Goal: Task Accomplishment & Management: Manage account settings

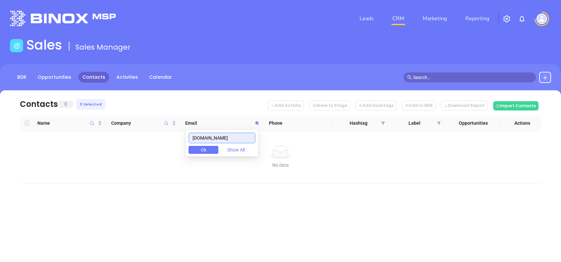
click at [241, 134] on input "[DOMAIN_NAME]" at bounding box center [221, 138] width 67 height 11
click at [241, 134] on input "houstonrealestateandinsurance.com" at bounding box center [221, 138] width 67 height 11
drag, startPoint x: 243, startPoint y: 136, endPoint x: 173, endPoint y: 136, distance: 69.7
click at [173, 136] on body "Leads CRM Marketing Reporting Financial Leads Leads Sales Sales Manager BDR Opp…" at bounding box center [280, 131] width 561 height 262
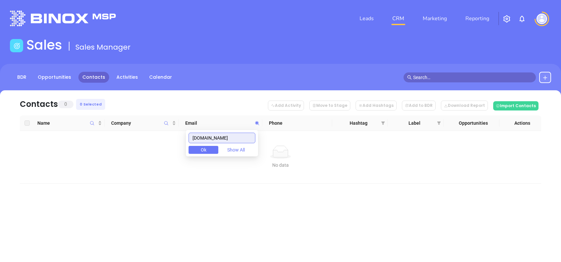
paste input "mccalebins.com"
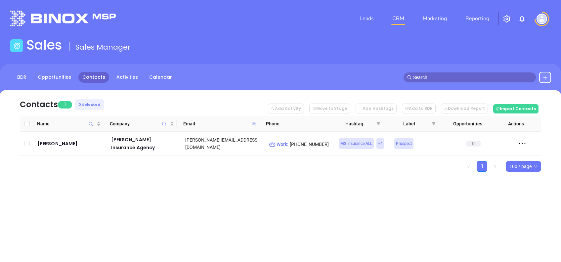
click at [253, 123] on icon at bounding box center [254, 124] width 4 height 4
paste input "borenandhawk"
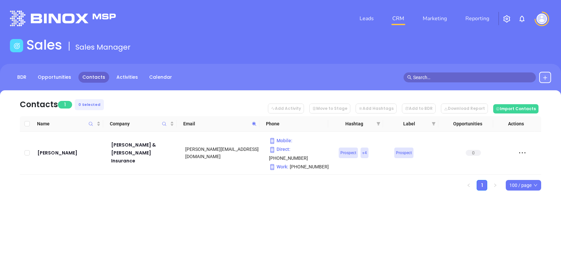
click at [252, 124] on icon at bounding box center [254, 124] width 4 height 4
paste input "callicottinsurance"
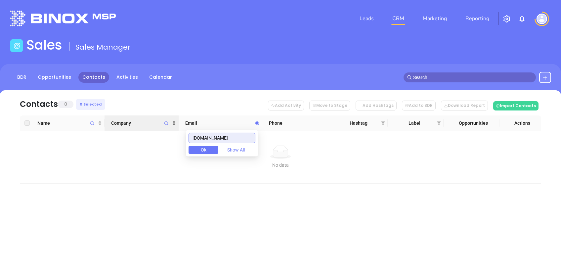
drag, startPoint x: 239, startPoint y: 136, endPoint x: 97, endPoint y: 113, distance: 143.7
click at [114, 119] on body "Leads CRM Marketing Reporting Financial Leads Leads Sales Sales Manager BDR Opp…" at bounding box center [280, 131] width 561 height 262
paste input "itstimetoinsur"
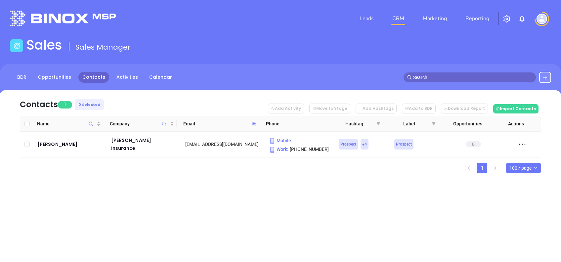
click at [253, 120] on span at bounding box center [254, 124] width 8 height 10
paste input "kensinsuranceagency"
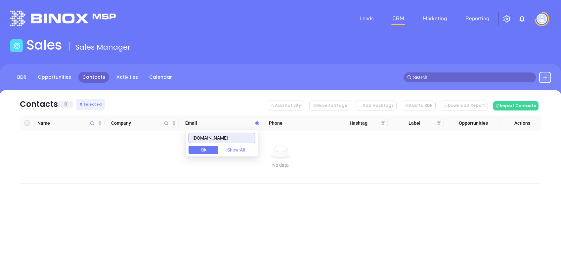
type input "kensinsuranceagency.com"
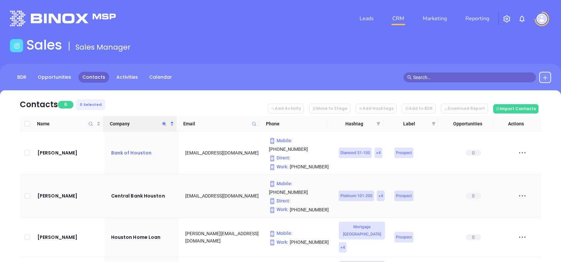
scroll to position [94, 0]
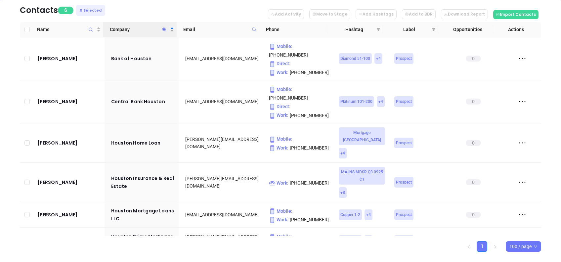
click at [165, 27] on icon "Company" at bounding box center [164, 29] width 5 height 5
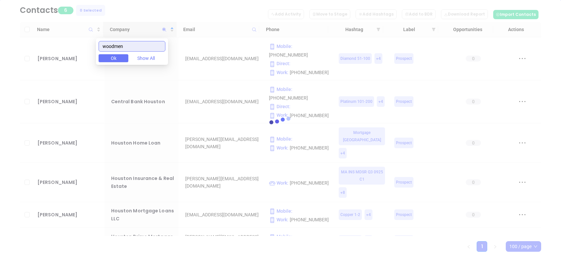
type input "woodmen"
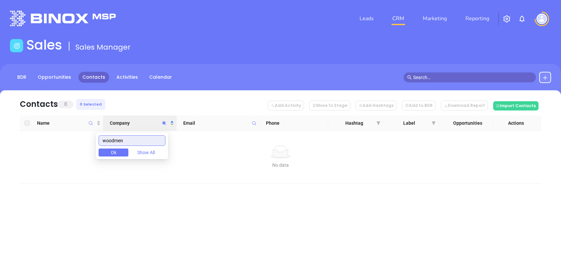
scroll to position [0, 0]
drag, startPoint x: 138, startPoint y: 139, endPoint x: 79, endPoint y: 144, distance: 58.7
click at [79, 143] on body "Leads CRM Marketing Reporting Financial Leads Leads Sales Sales Manager BDR Opp…" at bounding box center [280, 131] width 561 height 262
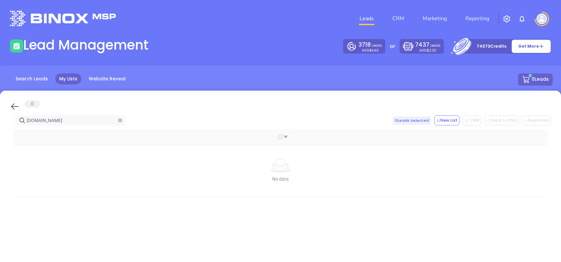
click at [11, 103] on icon at bounding box center [15, 106] width 10 height 10
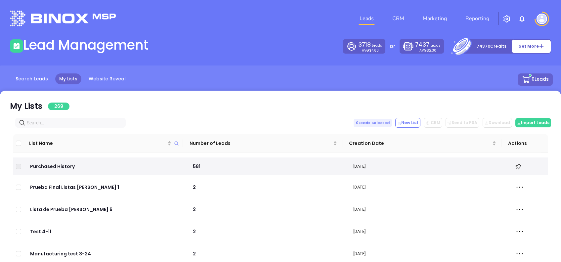
click at [79, 124] on input "text" at bounding box center [72, 122] width 90 height 7
paste input "woodmenlife.org"
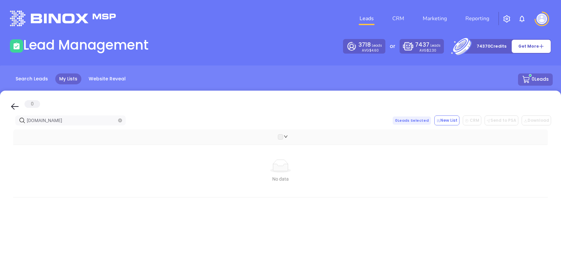
type input "woodmenlife.org"
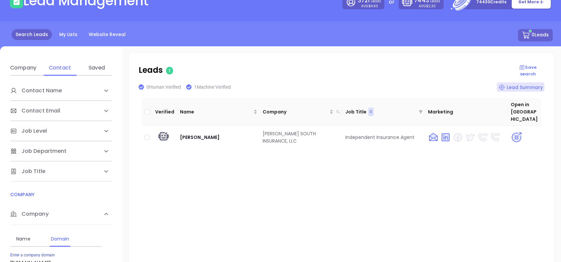
scroll to position [139, 0]
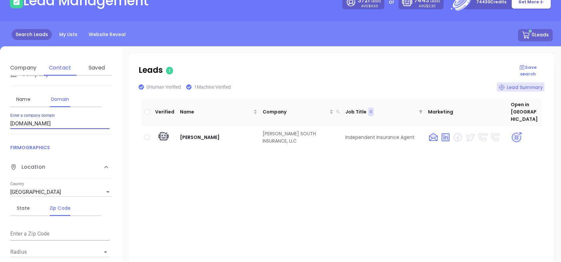
drag, startPoint x: 77, startPoint y: 122, endPoint x: 0, endPoint y: 133, distance: 77.5
click at [0, 134] on html "Leads CRM Marketing Reporting Financial Leads Leads Lead Management 3721 Leads …" at bounding box center [280, 87] width 561 height 262
type input "woodmenlife.org"
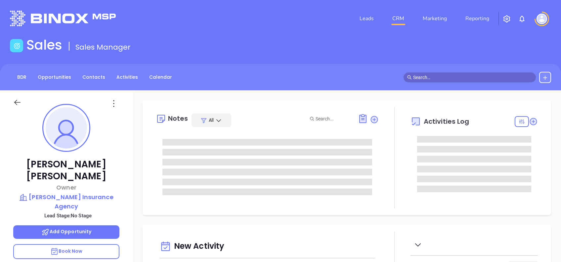
type input "[DATE]"
type input "[PERSON_NAME]"
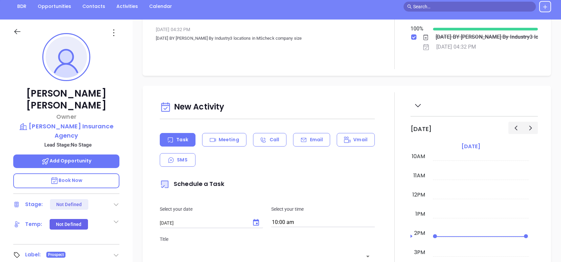
scroll to position [0, 0]
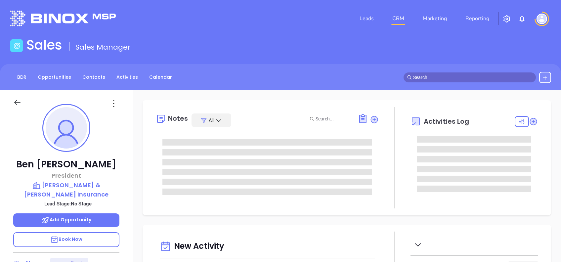
type input "[DATE]"
type input "[PERSON_NAME]"
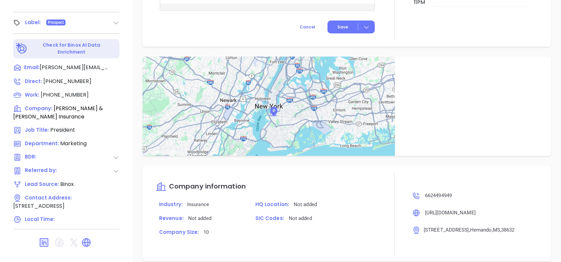
scroll to position [320, 0]
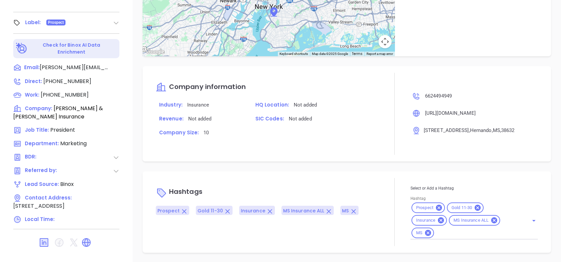
click at [474, 205] on icon at bounding box center [477, 208] width 6 height 6
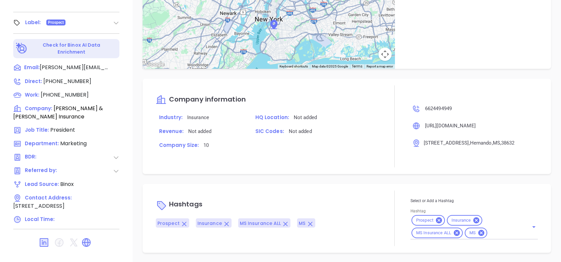
click at [494, 232] on div "Select or Add a Hashtag Hashtag Prospect Insurance MS Insurance ALL MS" at bounding box center [473, 218] width 127 height 42
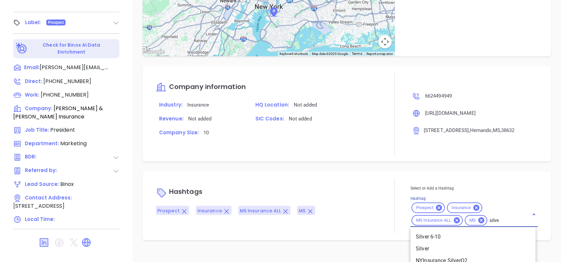
type input "silver"
click at [418, 233] on li "Silver 6-10" at bounding box center [472, 237] width 125 height 12
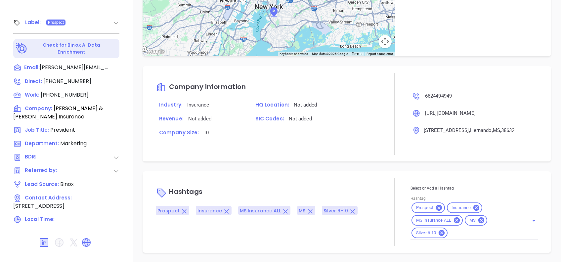
click at [388, 176] on div "Hashtags Prospect Insurance MS Insurance ALL MS Silver 6-10 Select or Add a Has…" at bounding box center [346, 211] width 408 height 81
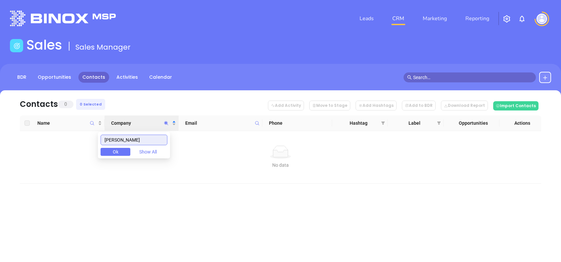
drag, startPoint x: 127, startPoint y: 142, endPoint x: 34, endPoint y: 138, distance: 92.9
click at [35, 138] on body "Leads CRM Marketing Reporting Financial Leads Leads Sales Sales Manager BDR Opp…" at bounding box center [280, 131] width 561 height 262
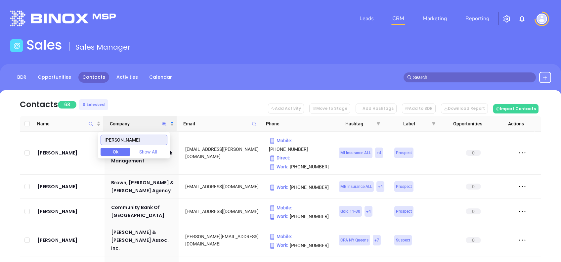
type input "ken"
click at [188, 92] on nav "Contacts 68 0 Selected Add Activity Move to Stage Add Hashtags Add to BDR Downl…" at bounding box center [280, 103] width 521 height 26
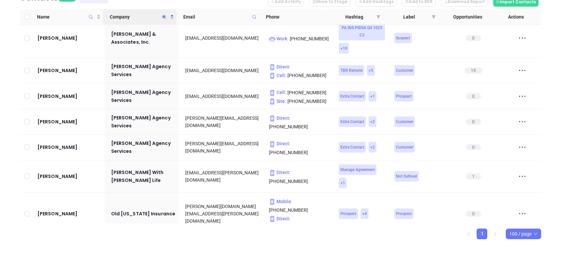
scroll to position [1410, 0]
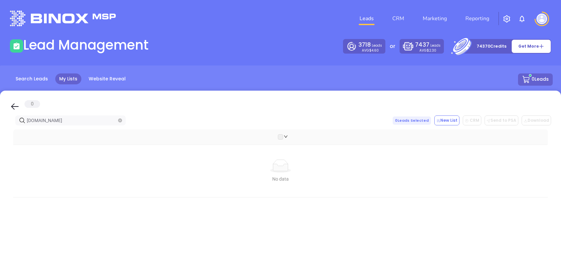
drag, startPoint x: 12, startPoint y: 105, endPoint x: 66, endPoint y: 127, distance: 58.7
click at [12, 105] on icon at bounding box center [15, 106] width 10 height 10
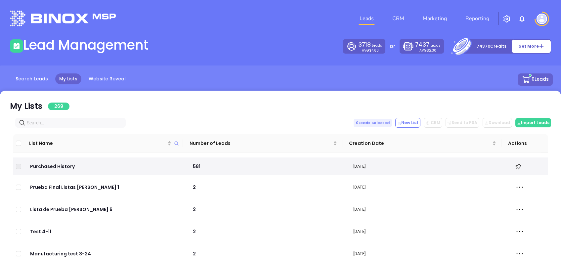
click at [70, 121] on input "text" at bounding box center [72, 122] width 90 height 7
paste input "[DOMAIN_NAME]"
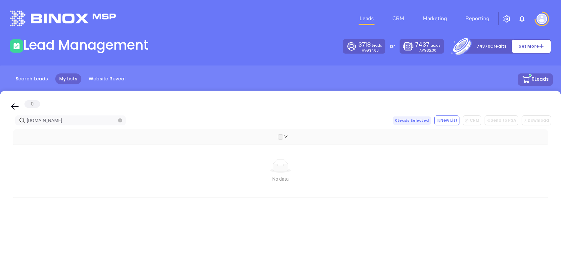
type input "[DOMAIN_NAME]"
click at [15, 107] on icon at bounding box center [15, 106] width 10 height 10
click at [24, 107] on div "0" at bounding box center [32, 104] width 16 height 8
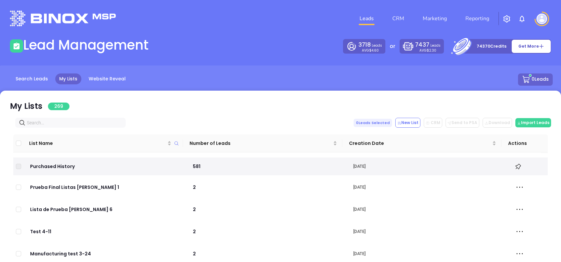
click at [50, 125] on input "text" at bounding box center [72, 122] width 90 height 7
paste input "kensinsuranceagency.com"
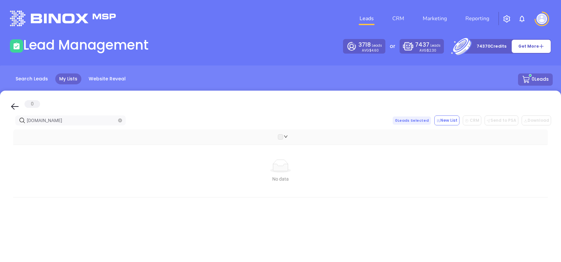
type input "kensinsuranceagency.com"
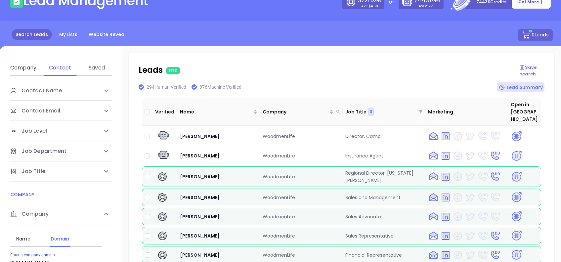
scroll to position [139, 0]
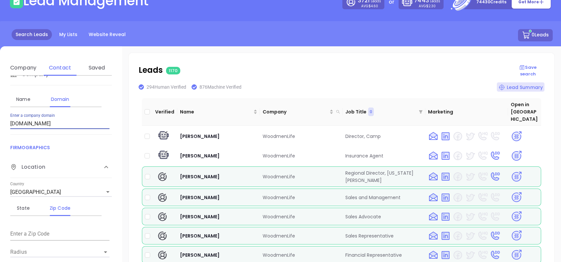
drag, startPoint x: 64, startPoint y: 122, endPoint x: -2, endPoint y: 133, distance: 67.0
click at [0, 133] on html "Leads CRM Marketing Reporting Financial Leads Leads Lead Management 3721 Leads …" at bounding box center [280, 87] width 561 height 262
type input "[DOMAIN_NAME]"
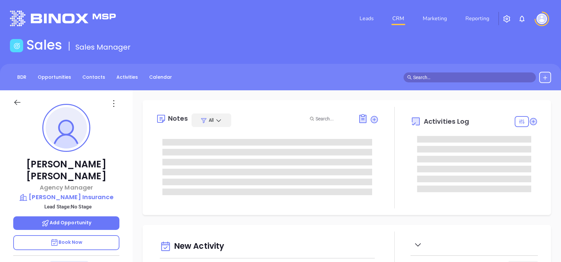
type input "10/14/2025"
type input "Alejandra Lara"
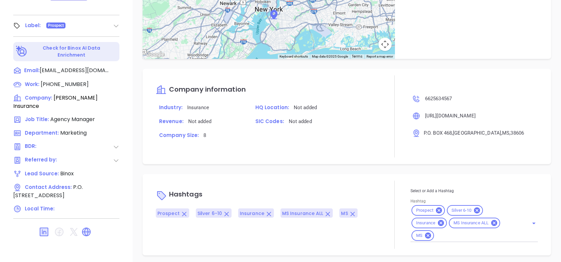
scroll to position [320, 0]
